Goal: Transaction & Acquisition: Register for event/course

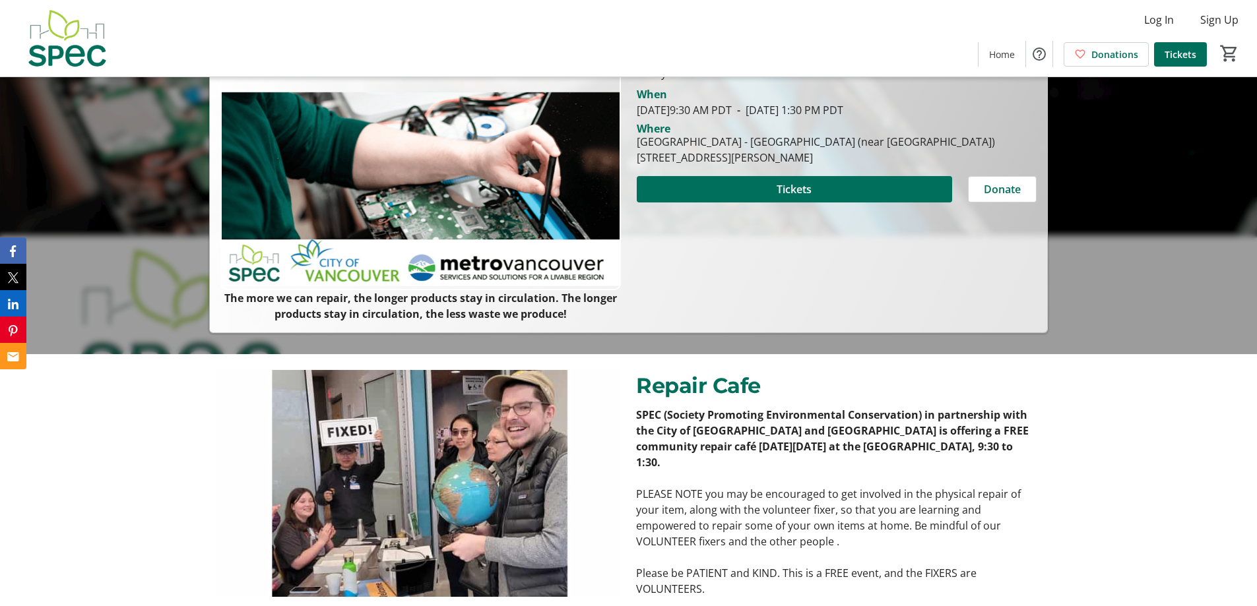
scroll to position [132, 0]
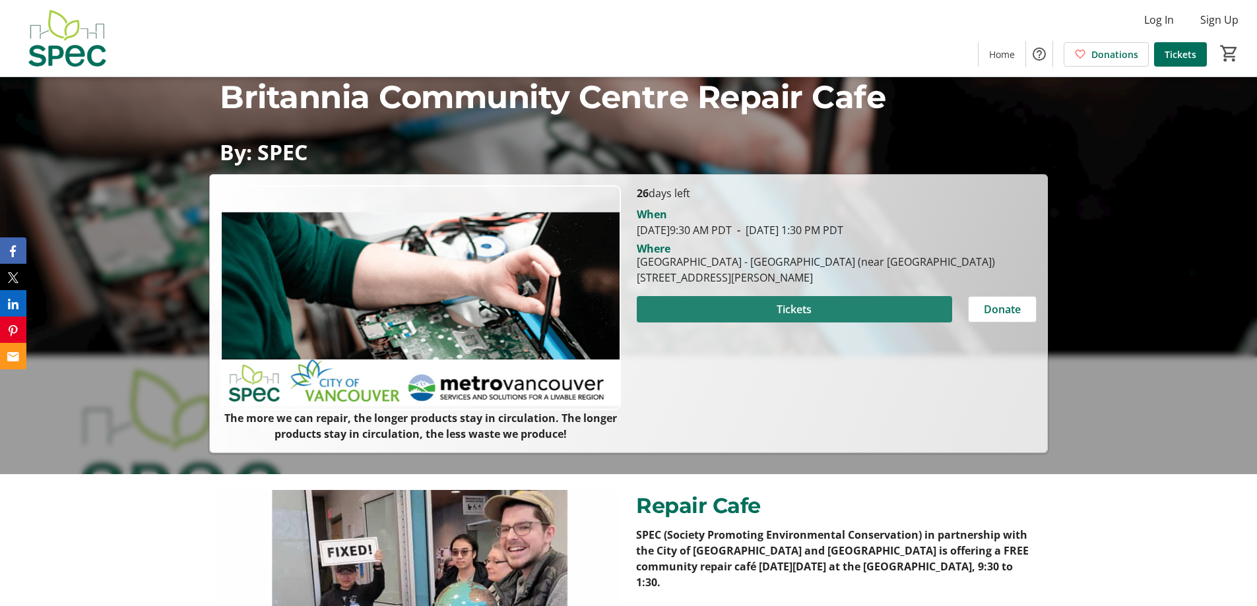
click at [723, 302] on span at bounding box center [794, 310] width 315 height 32
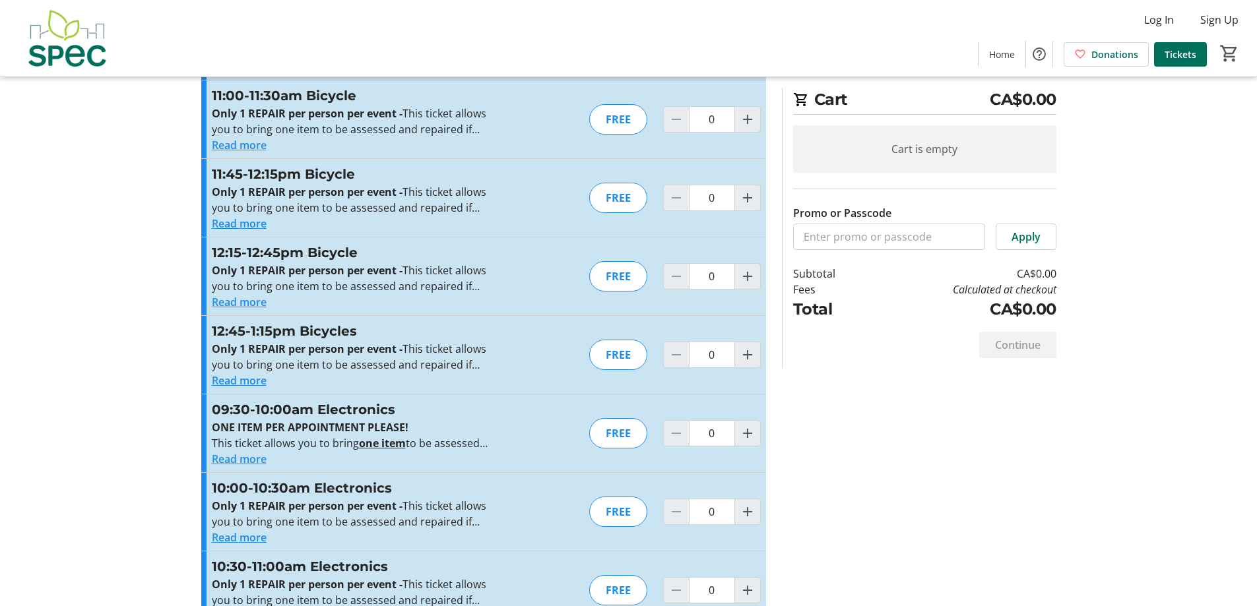
scroll to position [1452, 0]
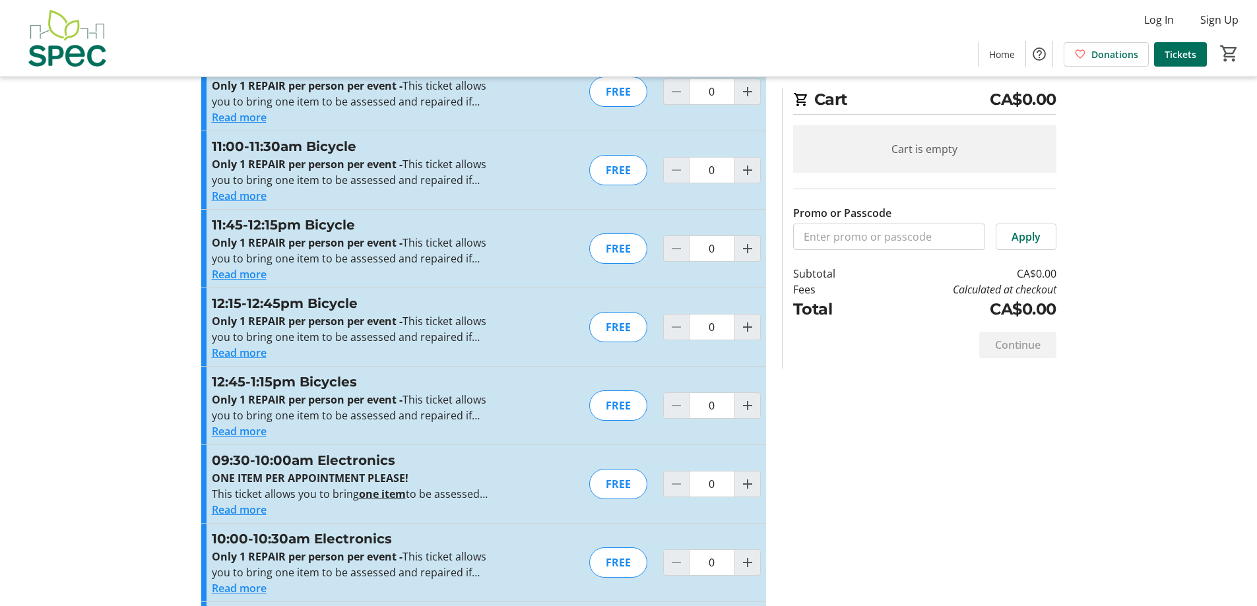
click at [542, 401] on div "12:45-1:15pm Bicycles Only 1 REPAIR per person per event - This ticket allows y…" at bounding box center [483, 406] width 565 height 78
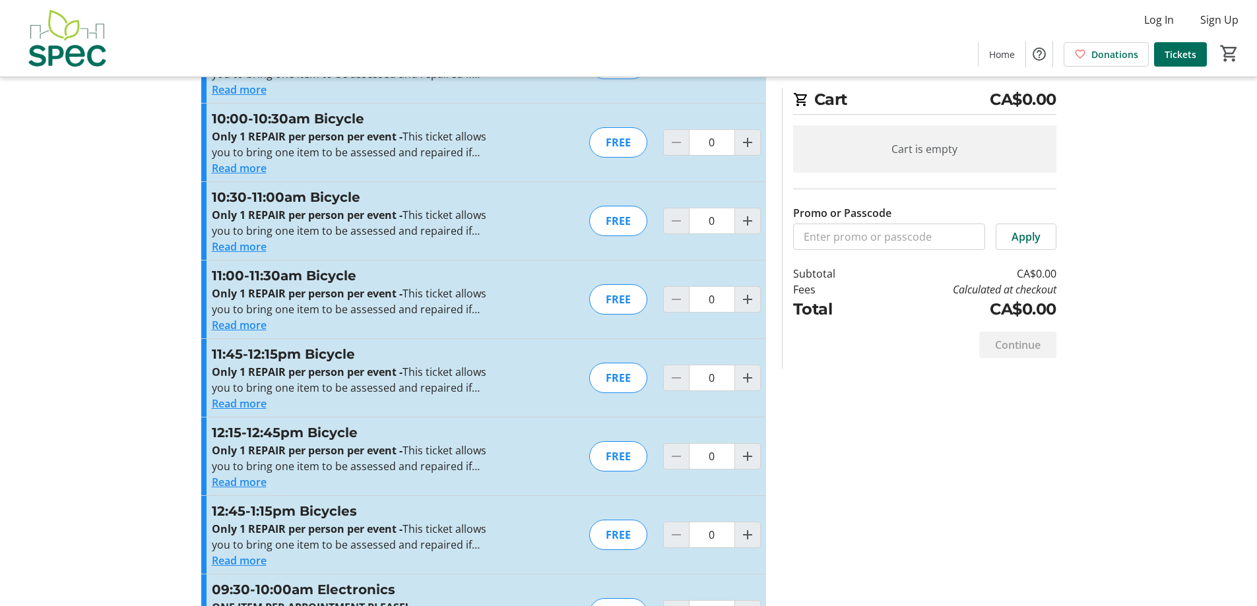
scroll to position [1320, 0]
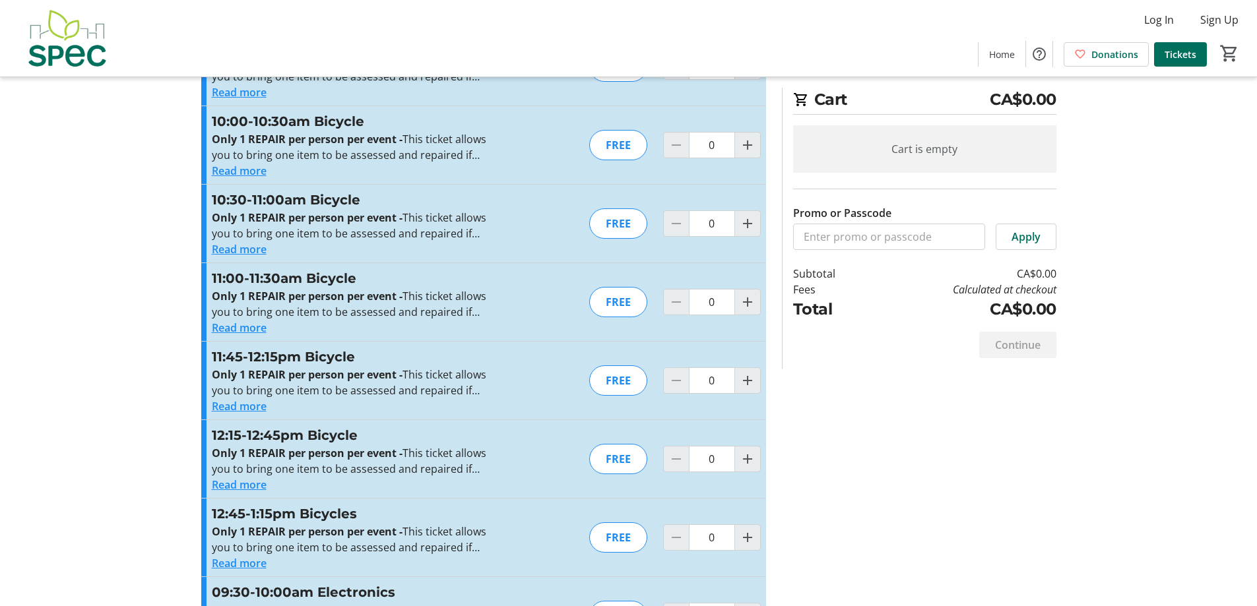
click at [250, 562] on button "Read more" at bounding box center [239, 564] width 55 height 16
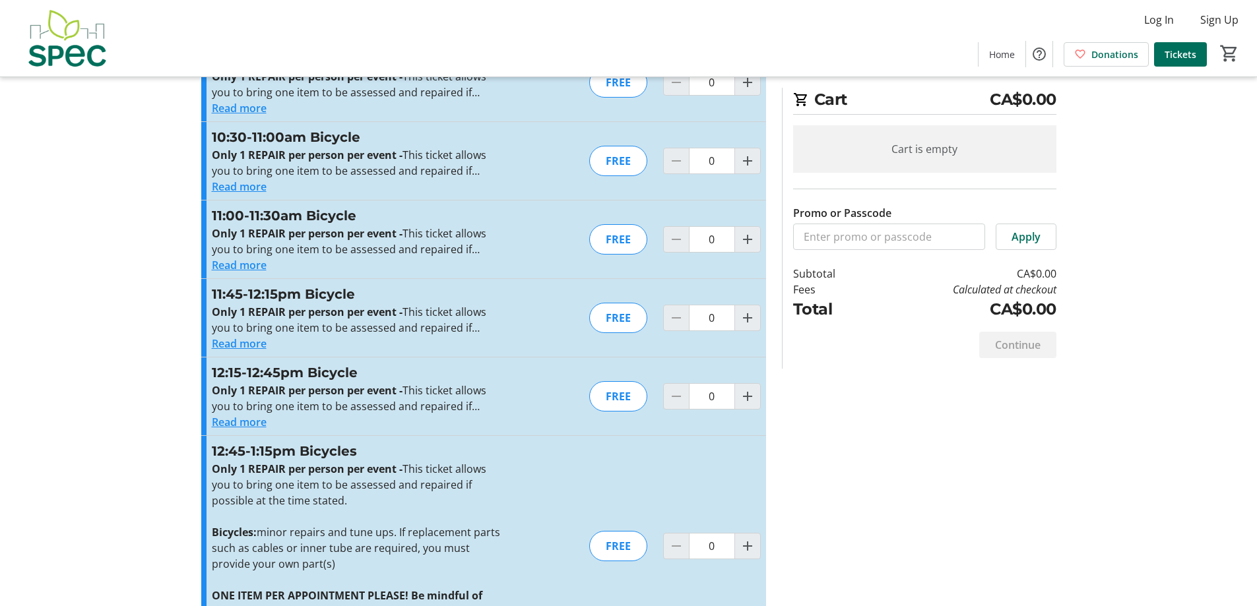
scroll to position [1452, 0]
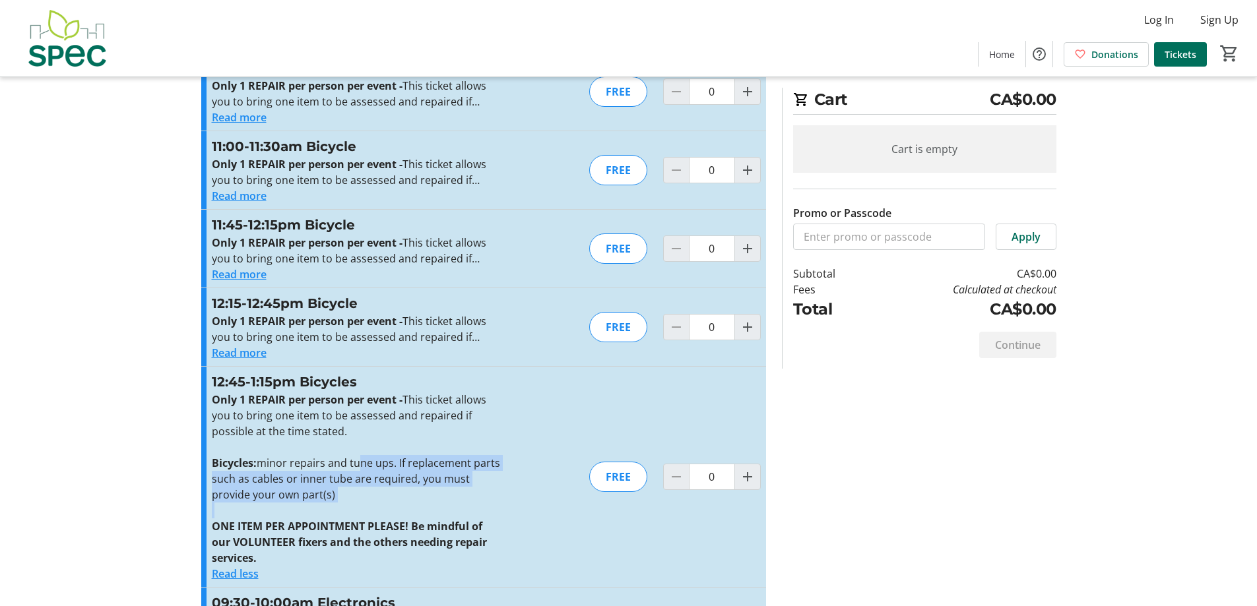
drag, startPoint x: 362, startPoint y: 469, endPoint x: 412, endPoint y: 505, distance: 61.0
click at [412, 505] on div "Only 1 REPAIR per person per event - This ticket allows you to bring one item t…" at bounding box center [356, 479] width 288 height 174
click at [417, 500] on p "Bicycles: minor repairs and tune ups. If replacement parts such as cables or in…" at bounding box center [356, 479] width 288 height 48
drag, startPoint x: 350, startPoint y: 463, endPoint x: 377, endPoint y: 500, distance: 46.3
click at [377, 500] on p "Bicycles: minor repairs and tune ups. If replacement parts such as cables or in…" at bounding box center [356, 479] width 288 height 48
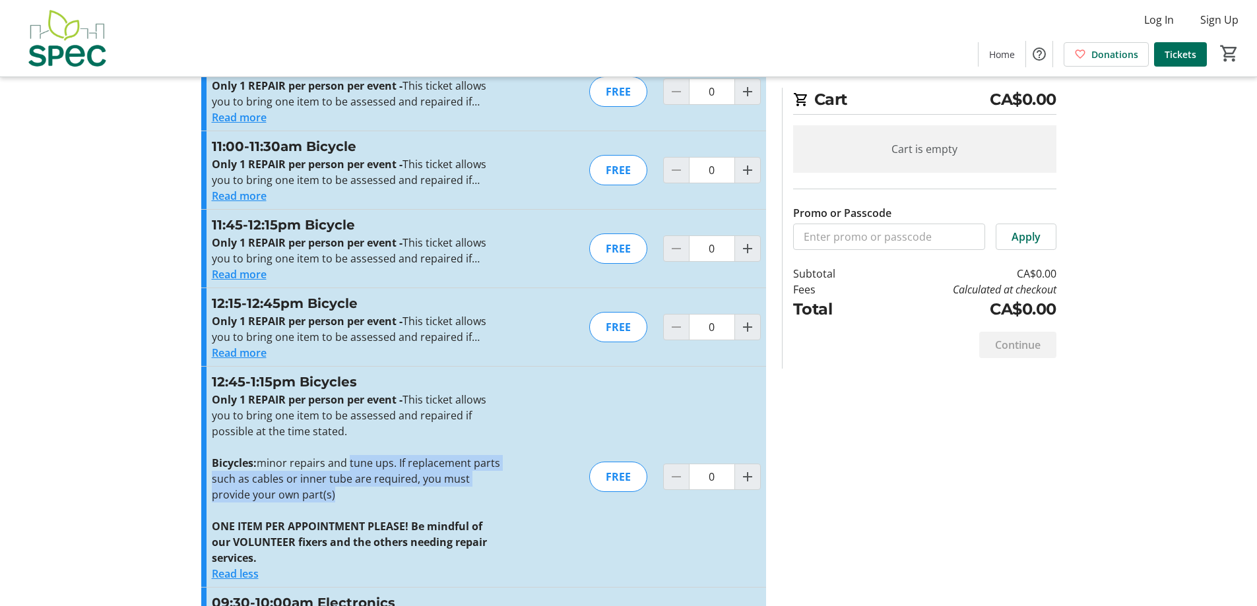
click at [377, 500] on p "Bicycles: minor repairs and tune ups. If replacement parts such as cables or in…" at bounding box center [356, 479] width 288 height 48
click at [387, 480] on p "Bicycles: minor repairs and tune ups. If replacement parts such as cables or in…" at bounding box center [356, 479] width 288 height 48
drag, startPoint x: 389, startPoint y: 463, endPoint x: 400, endPoint y: 503, distance: 42.3
click at [400, 503] on div "Only 1 REPAIR per person per event - This ticket allows you to bring one item t…" at bounding box center [356, 479] width 288 height 174
click at [463, 411] on p "Only 1 REPAIR per person per event - This ticket allows you to bring one item t…" at bounding box center [356, 416] width 288 height 48
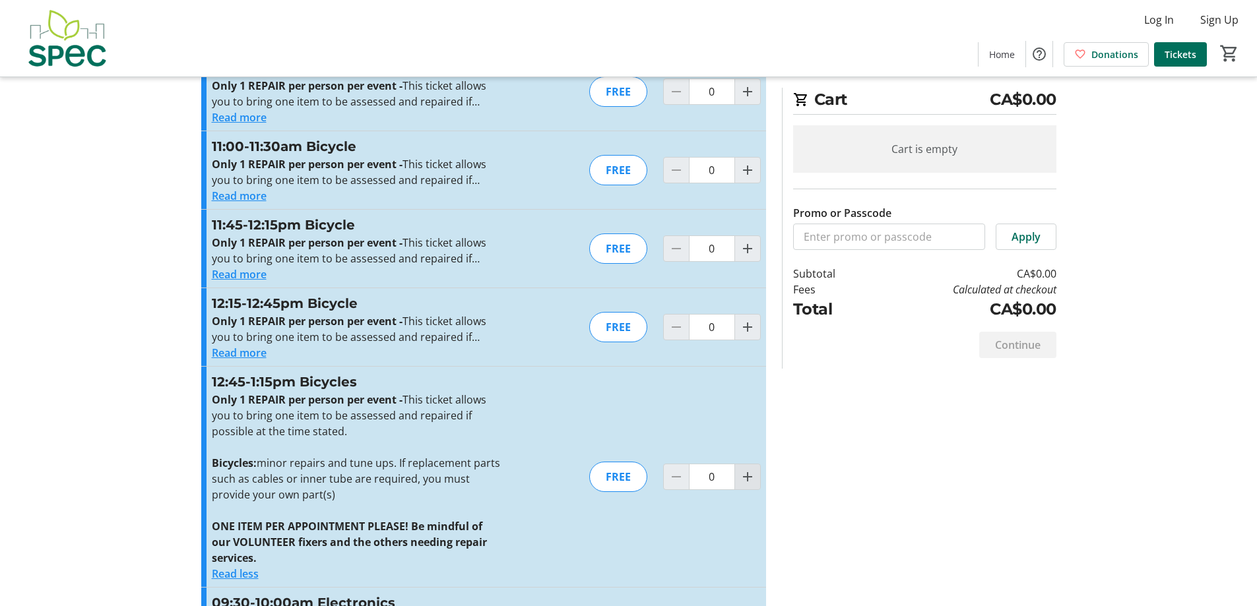
click at [745, 473] on mat-icon "Increment by one" at bounding box center [748, 477] width 16 height 16
type input "1"
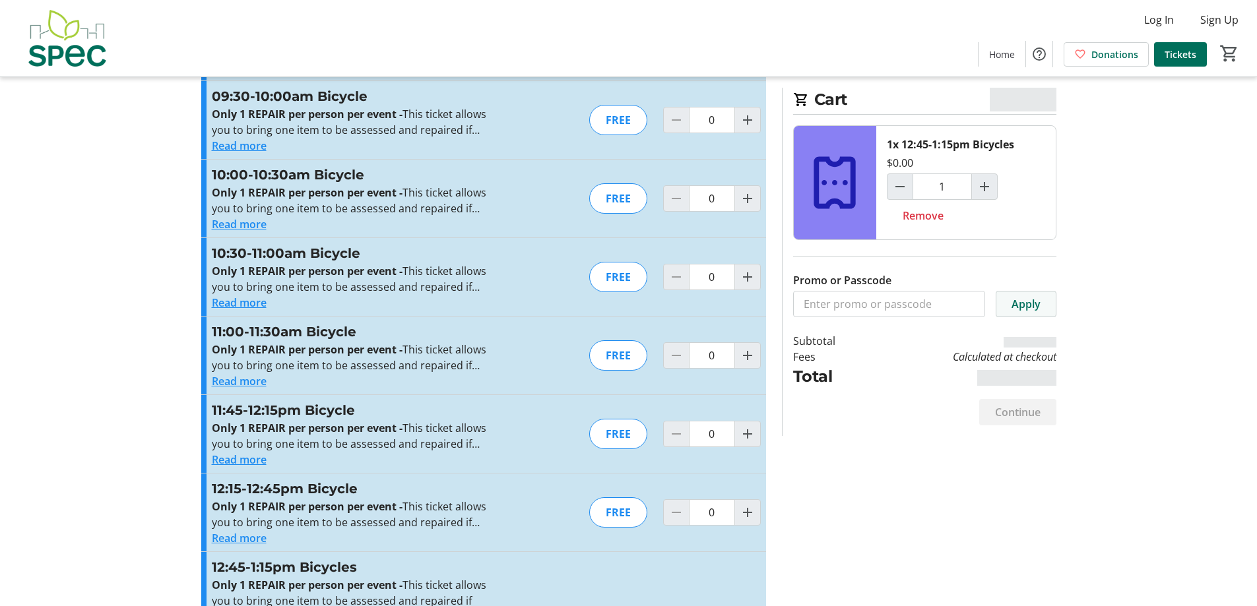
scroll to position [1254, 0]
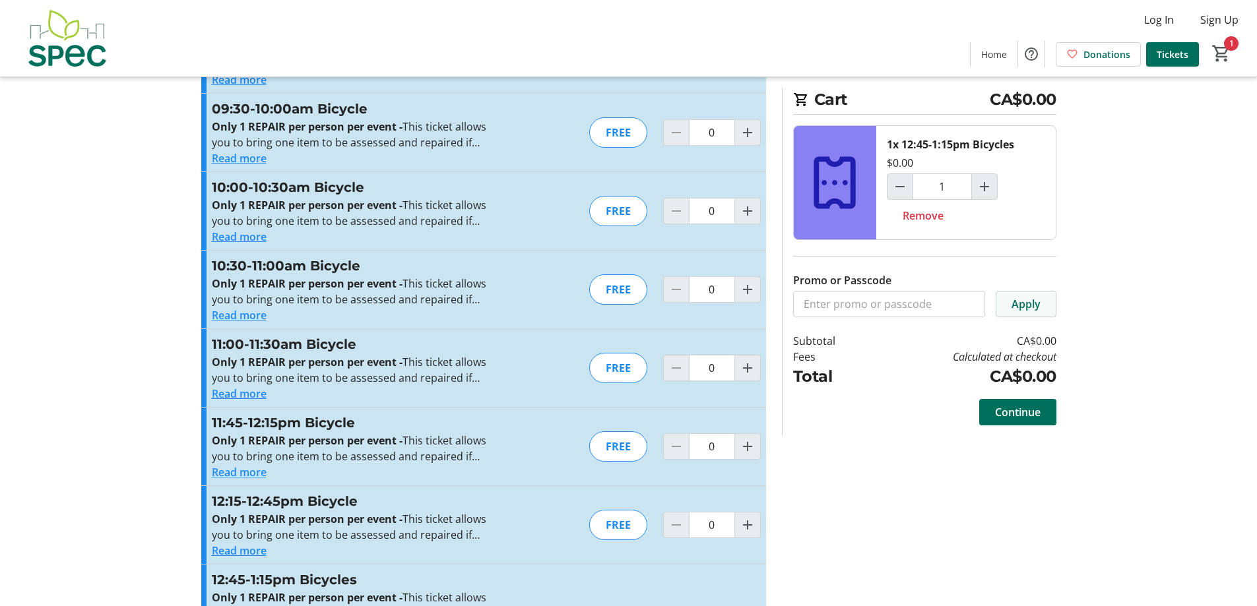
click at [1036, 313] on span at bounding box center [1025, 304] width 59 height 32
click at [1021, 415] on span "Continue" at bounding box center [1018, 412] width 46 height 16
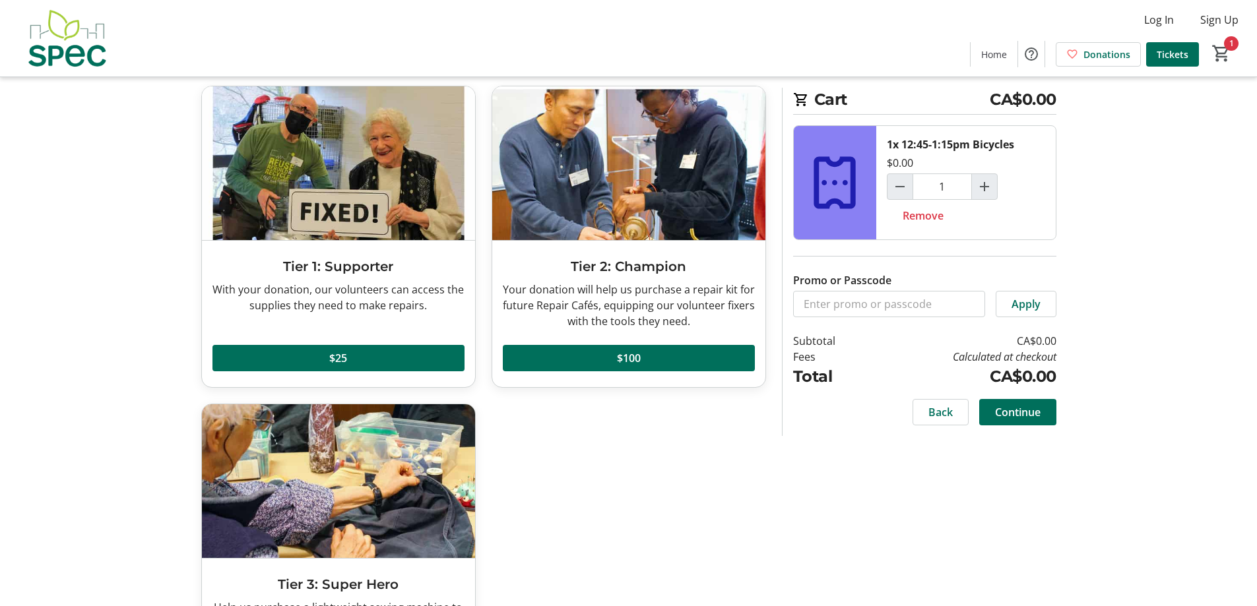
scroll to position [162, 0]
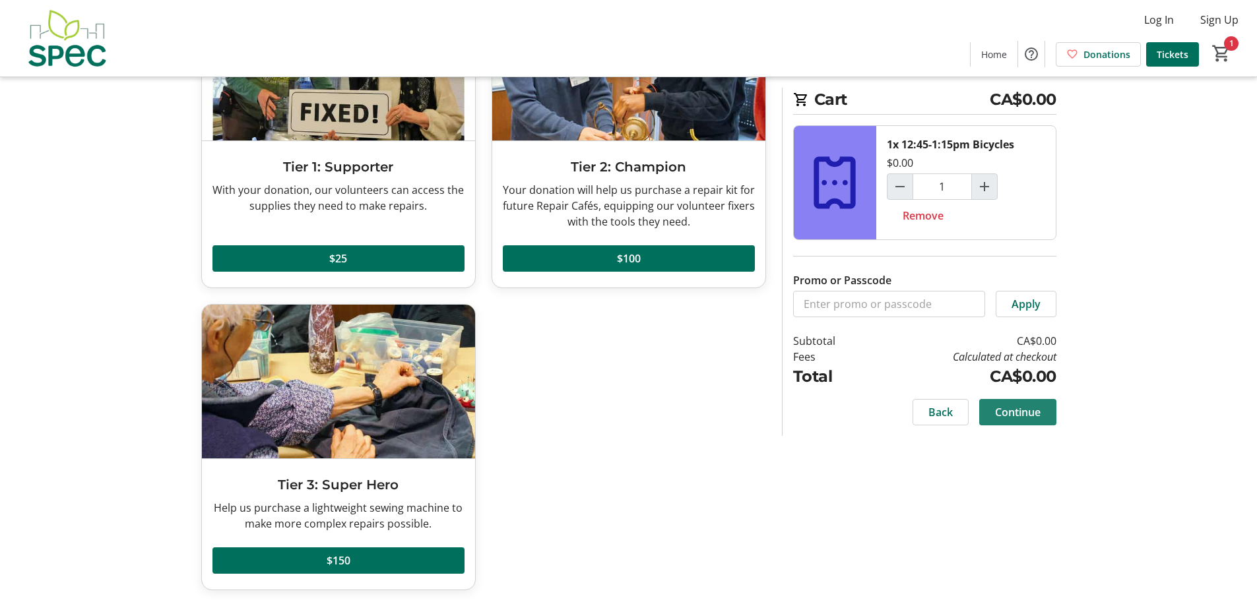
click at [1026, 408] on span "Continue" at bounding box center [1018, 412] width 46 height 16
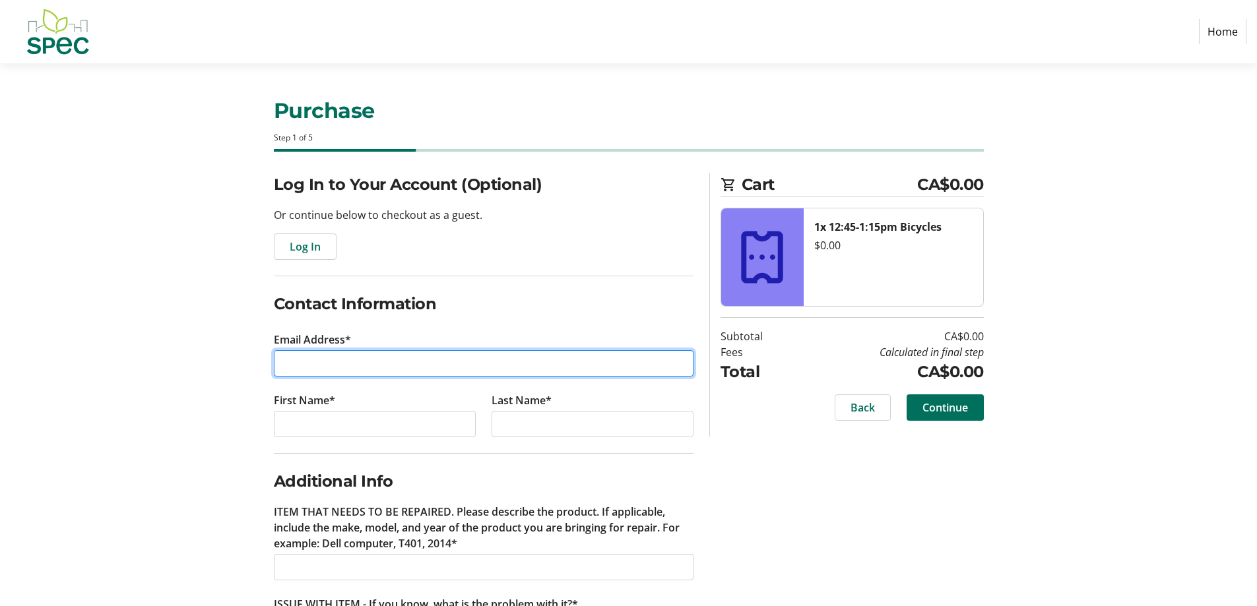
click at [373, 362] on input "Email Address*" at bounding box center [484, 363] width 420 height 26
type input "M"
type input "[EMAIL_ADDRESS][DOMAIN_NAME]"
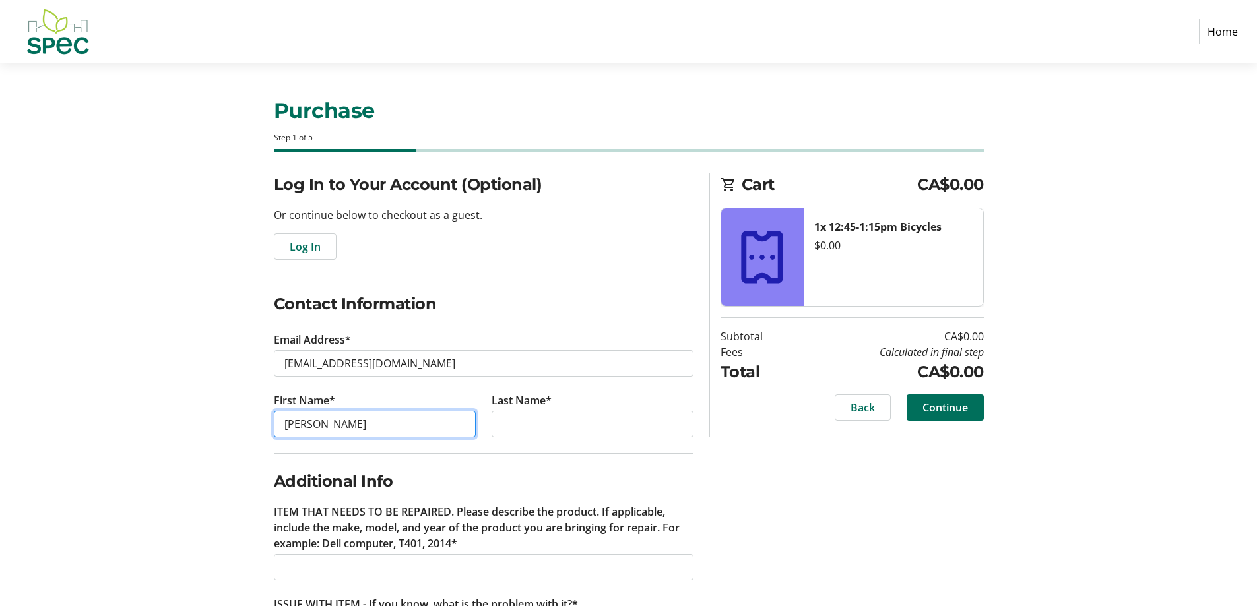
type input "[PERSON_NAME]"
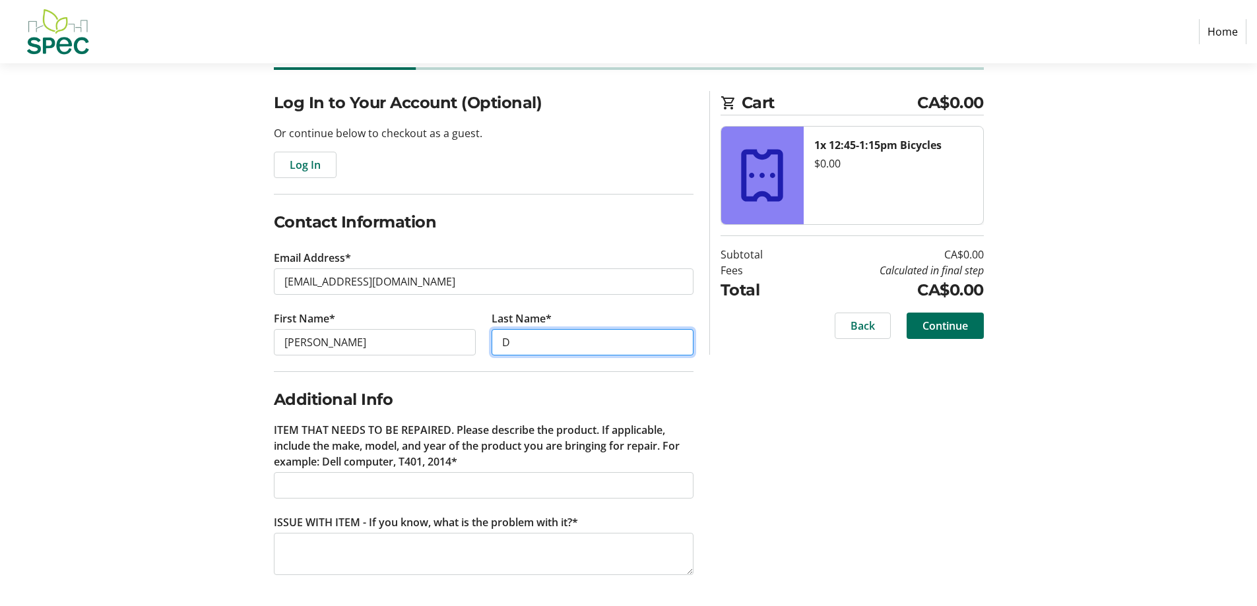
scroll to position [82, 0]
type input "D"
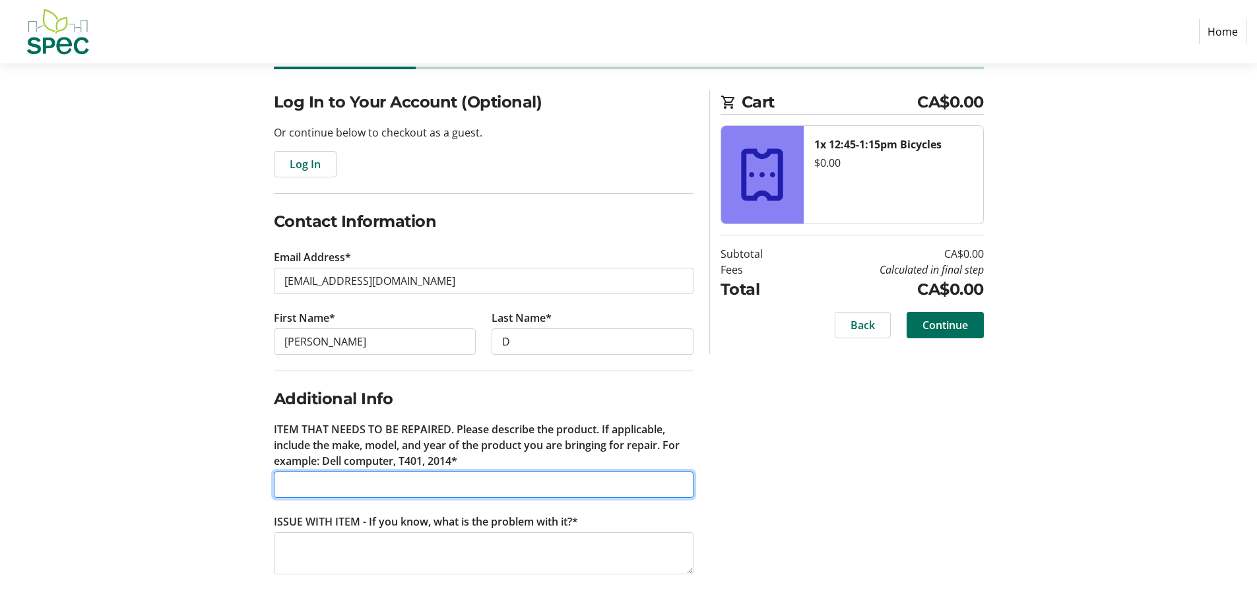
click at [415, 486] on input "ITEM THAT NEEDS TO BE REPAIRED. Please describe the product. If applicable, inc…" at bounding box center [484, 485] width 420 height 26
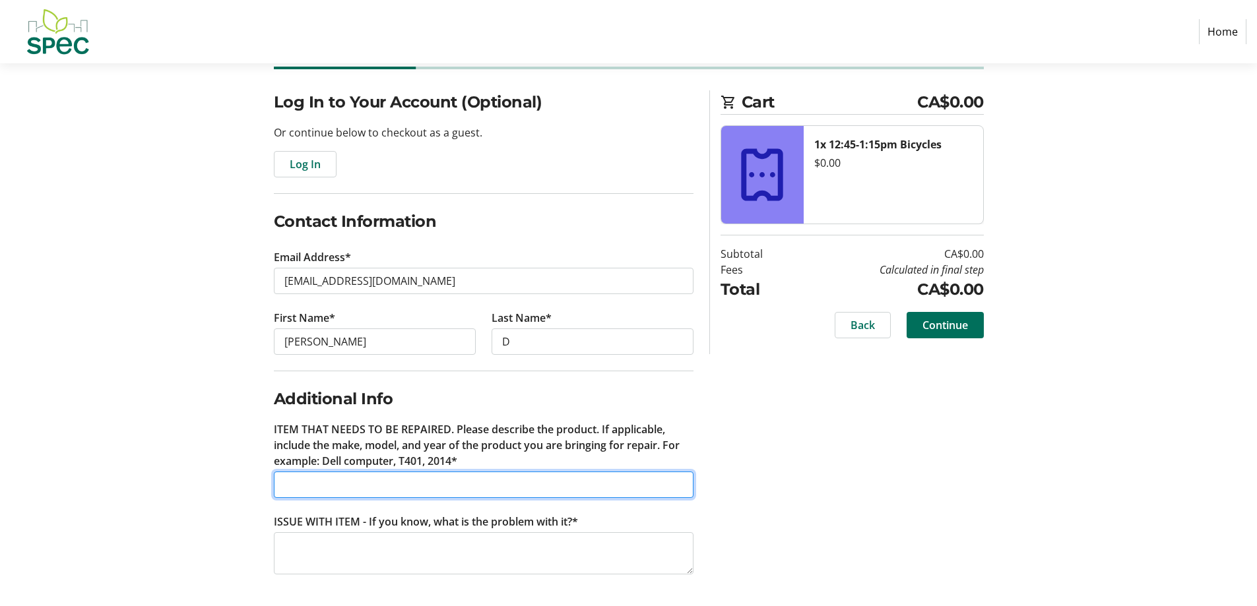
click at [415, 486] on input "ITEM THAT NEEDS TO BE REPAIRED. Please describe the product. If applicable, inc…" at bounding box center [484, 485] width 420 height 26
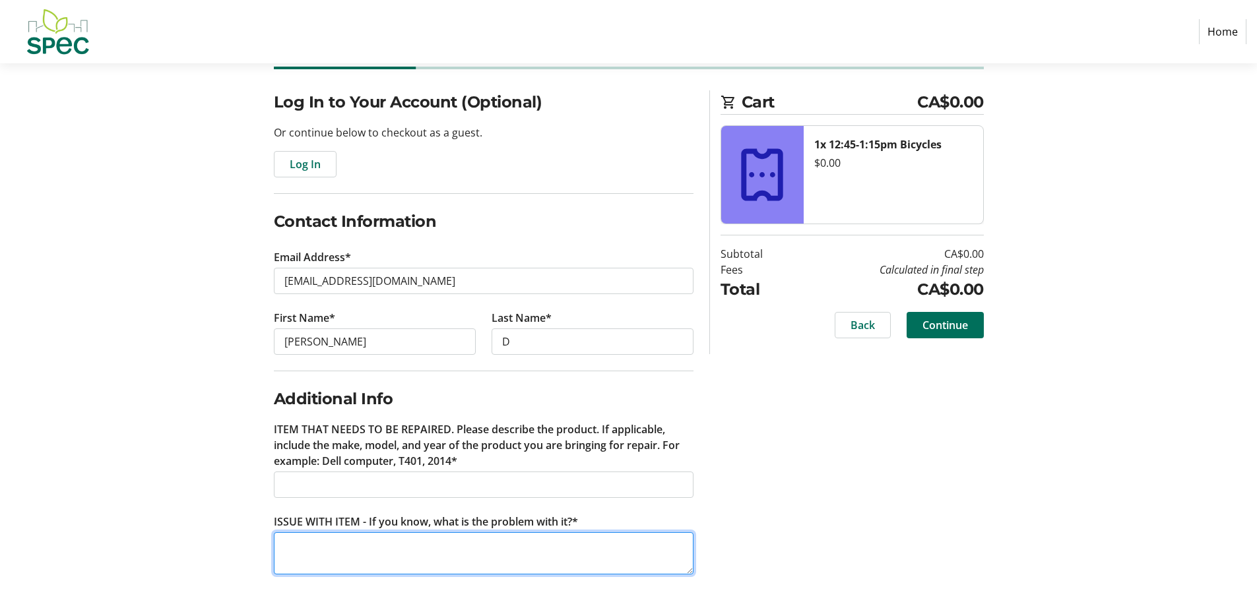
click at [403, 553] on textarea "ISSUE WITH ITEM - If you know, what is the problem with it?*" at bounding box center [484, 553] width 420 height 42
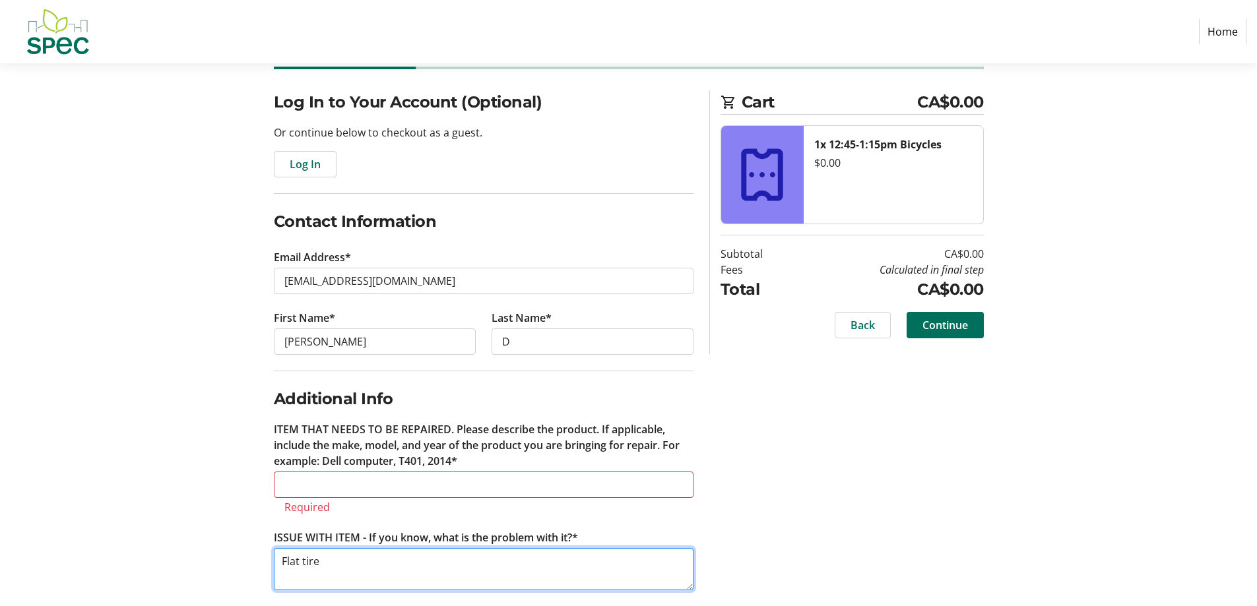
type textarea "Flat tire"
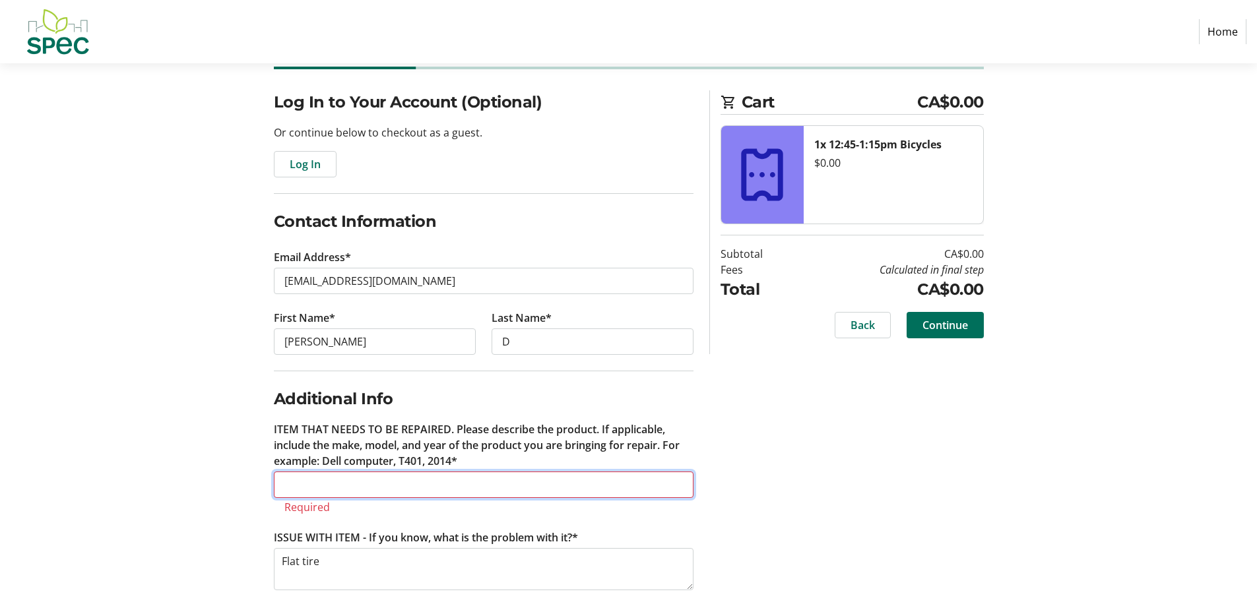
click at [581, 487] on input "ITEM THAT NEEDS TO BE REPAIRED. Please describe the product. If applicable, inc…" at bounding box center [484, 485] width 420 height 26
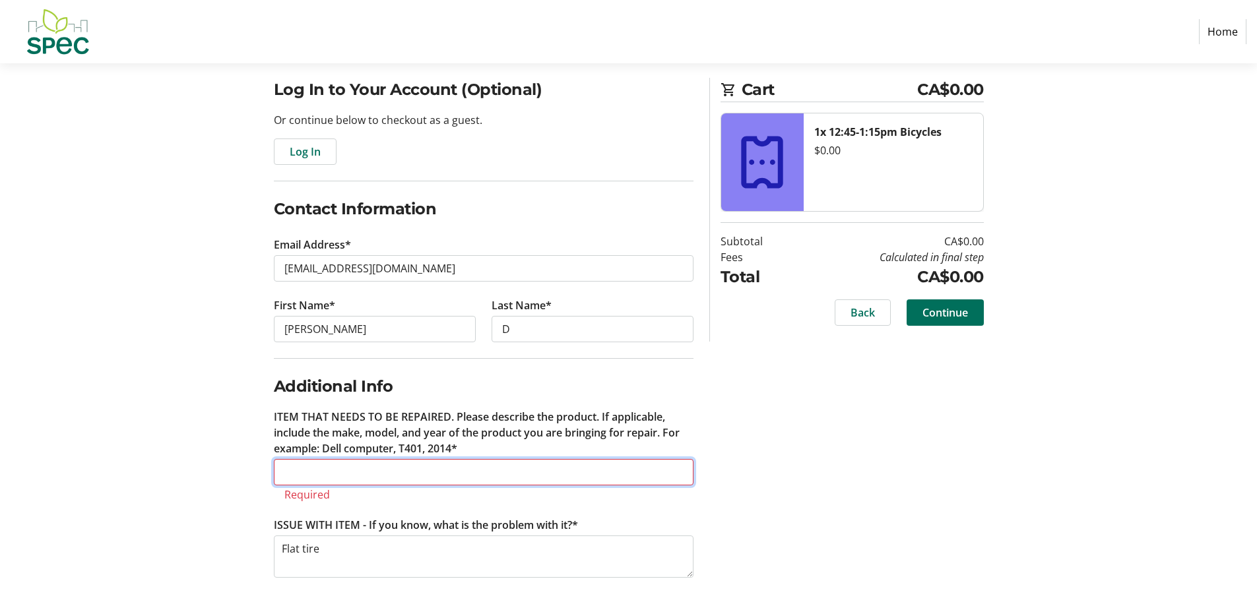
scroll to position [98, 0]
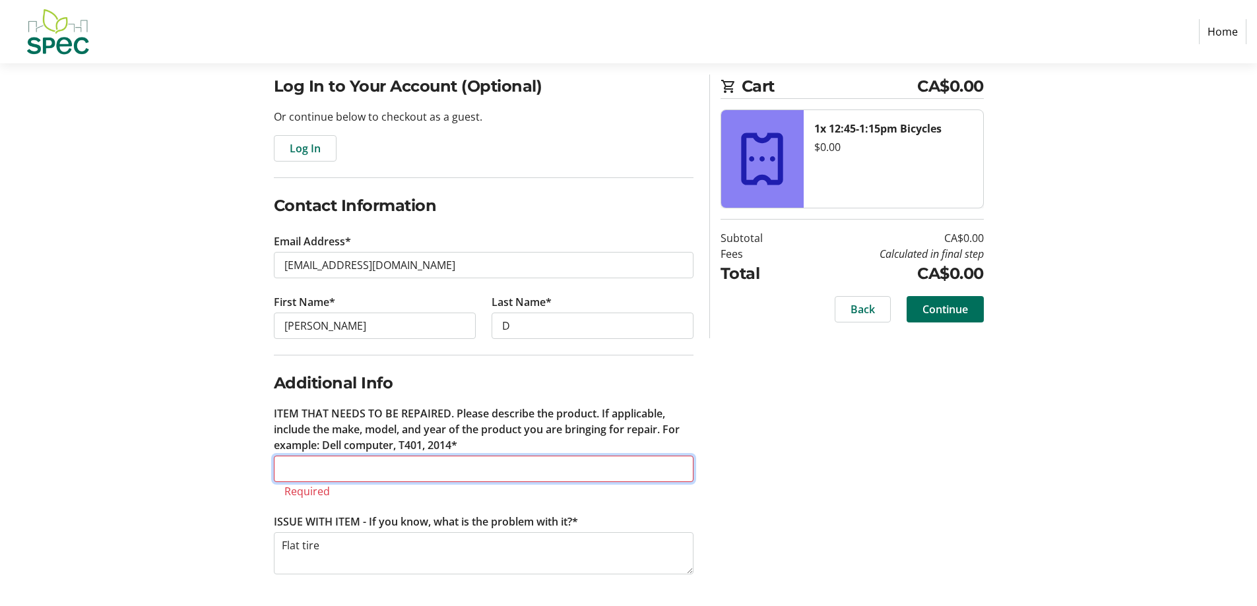
type input "r"
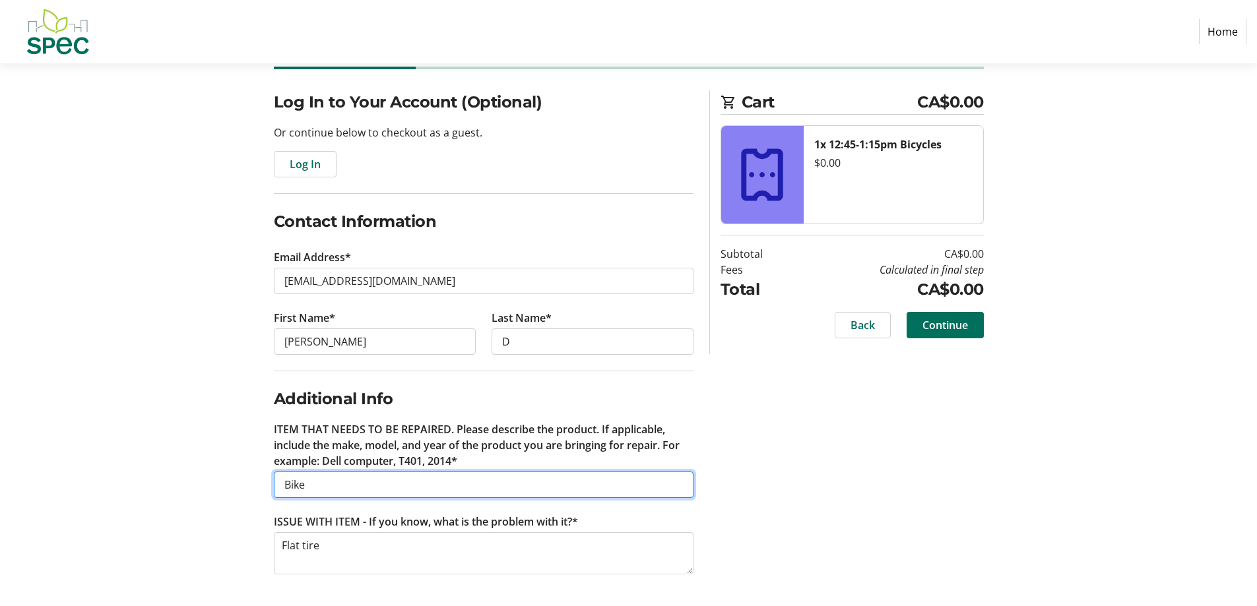
type input "Bike"
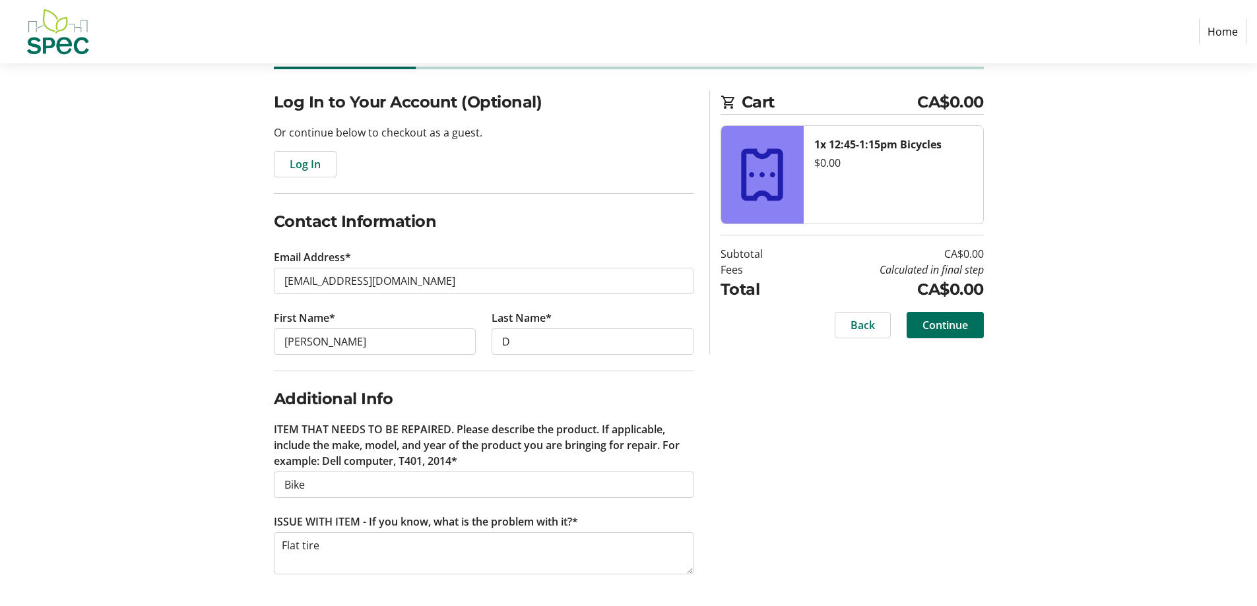
click at [1037, 555] on div "Log In to Your Account (Optional) Or continue below to checkout as a guest. Log…" at bounding box center [628, 348] width 871 height 516
click at [954, 325] on span "Continue" at bounding box center [945, 325] width 46 height 16
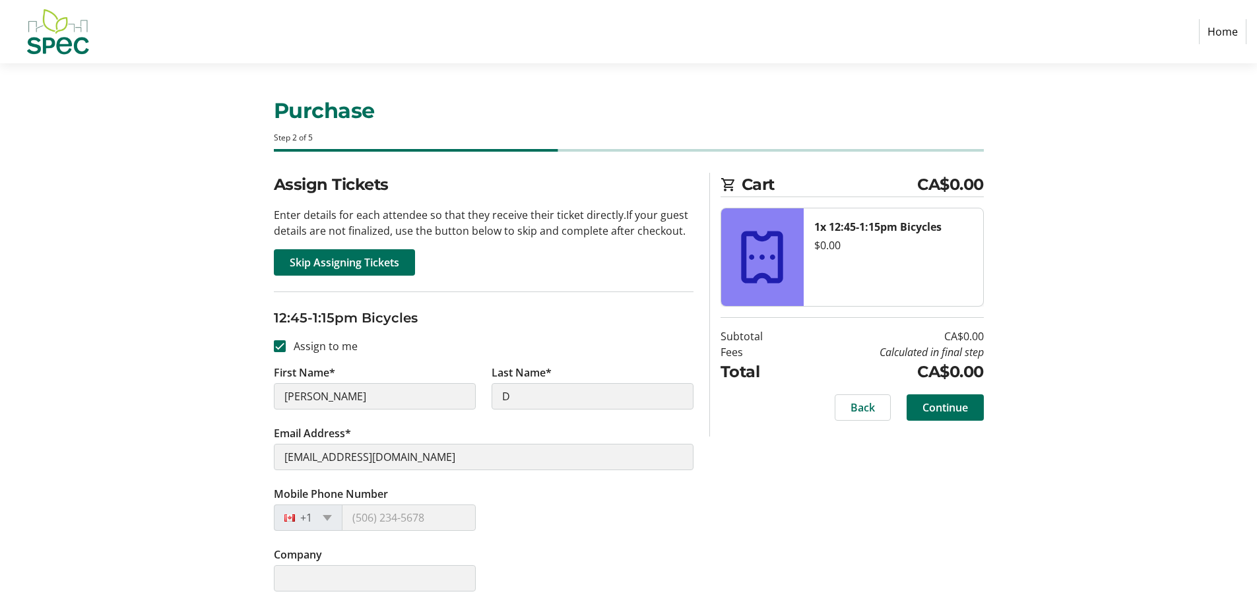
scroll to position [1, 0]
click at [953, 412] on span "Continue" at bounding box center [945, 407] width 46 height 16
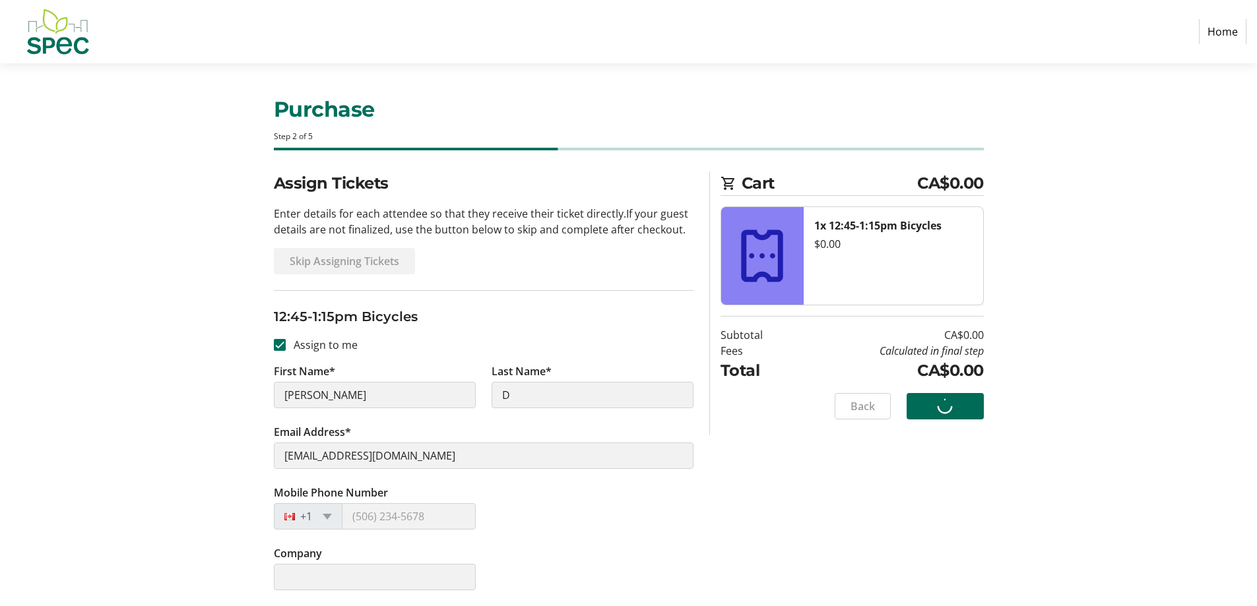
scroll to position [0, 0]
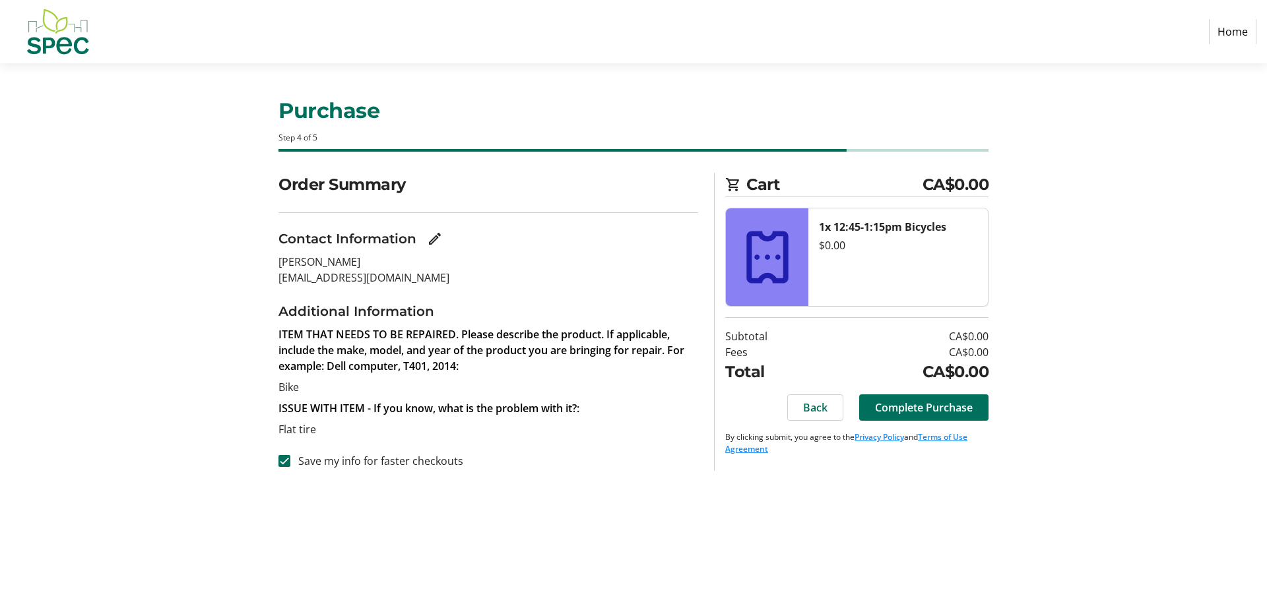
click at [389, 453] on label "Save my info for faster checkouts" at bounding box center [376, 461] width 173 height 16
click at [290, 455] on input "Save my info for faster checkouts" at bounding box center [284, 461] width 12 height 12
checkbox input "false"
click at [966, 411] on span "Complete Purchase" at bounding box center [924, 408] width 98 height 16
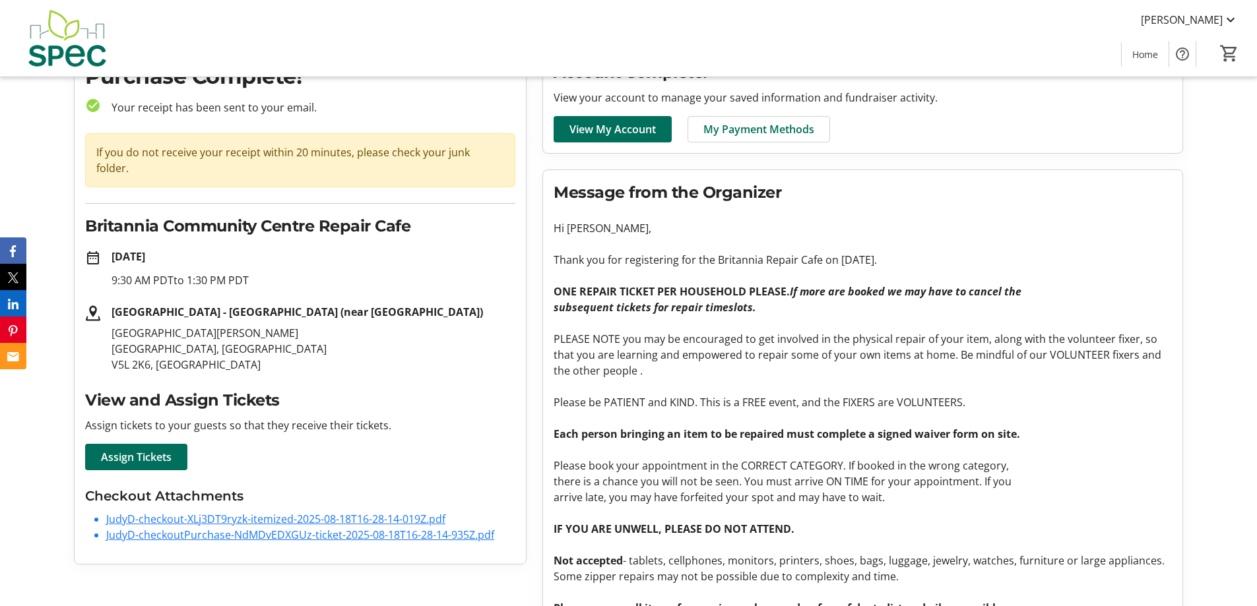
scroll to position [66, 0]
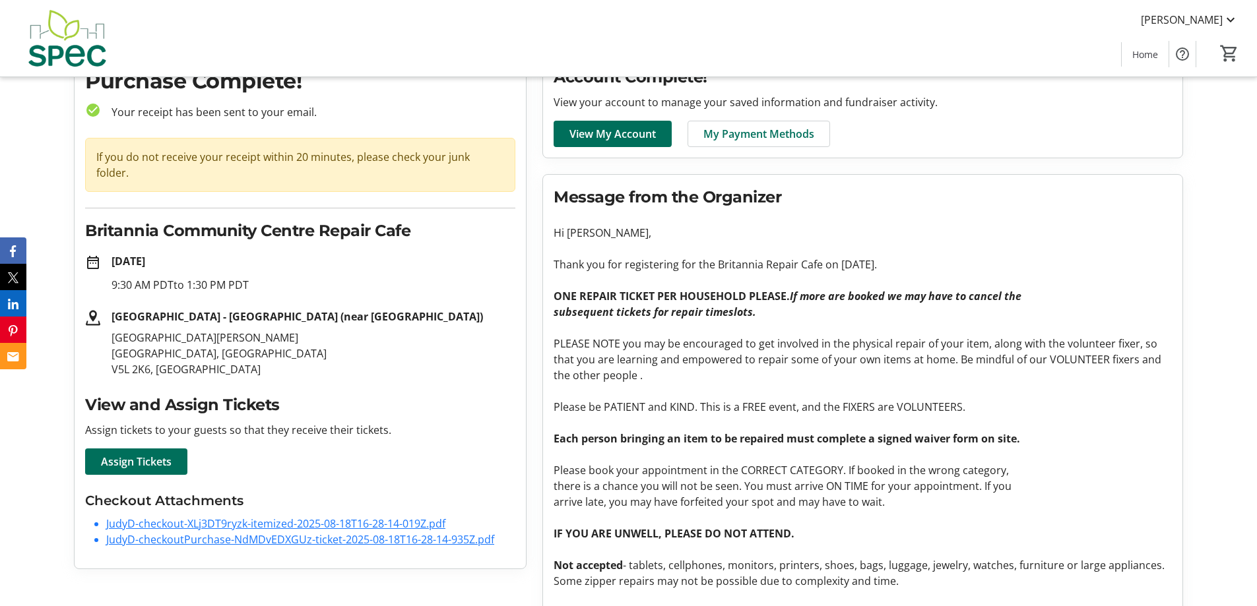
click at [437, 517] on link "JudyD-checkout-XLj3DT9ryzk-itemized-2025-08-18T16-28-14-019Z.pdf" at bounding box center [275, 524] width 339 height 15
click at [479, 532] on link "JudyD-checkoutPurchase-NdMDvEDXGUz-ticket-2025-08-18T16-28-14-935Z.pdf" at bounding box center [300, 539] width 388 height 15
click at [936, 409] on span "Please be PATIENT and KIND. This is a FREE event, and the FIXERS are VOLUNTEERS." at bounding box center [760, 407] width 412 height 15
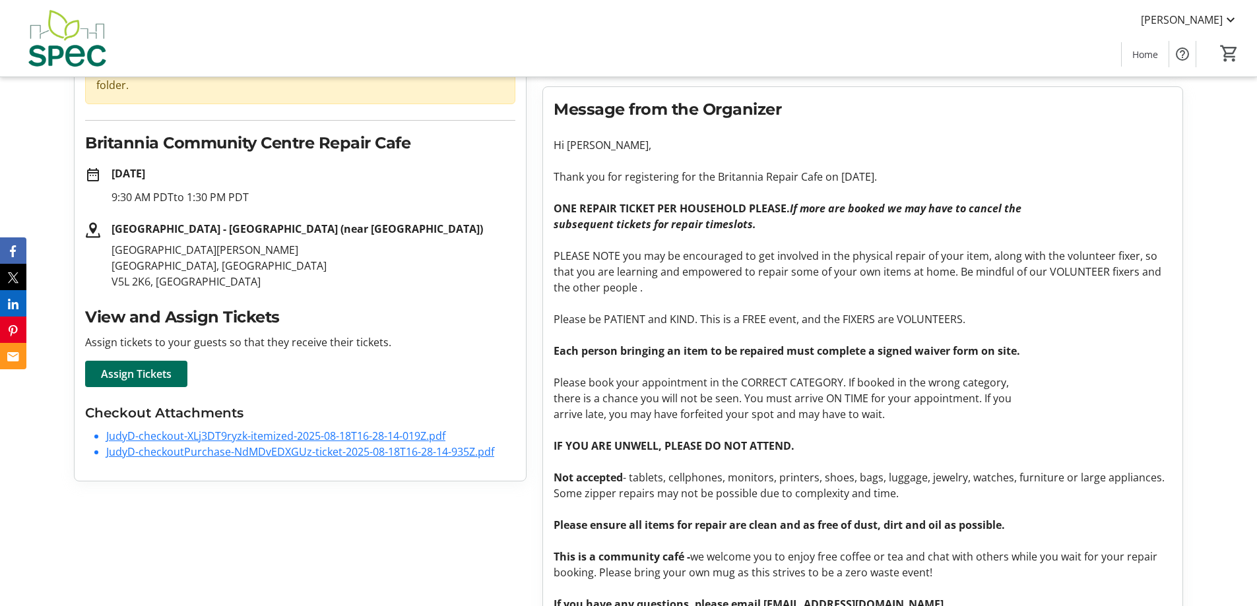
scroll to position [0, 0]
